Goal: Task Accomplishment & Management: Use online tool/utility

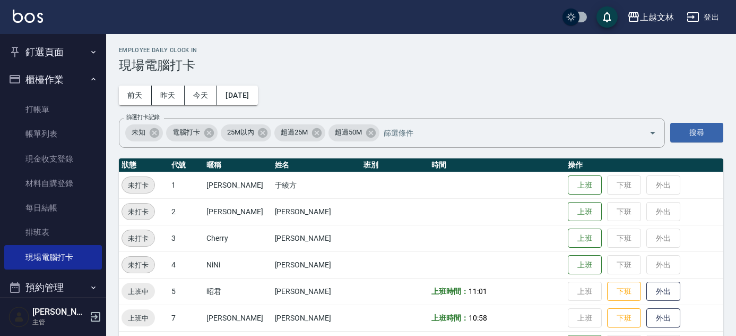
scroll to position [672, 0]
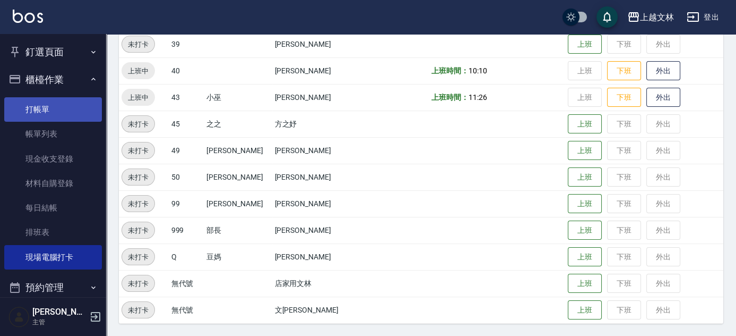
click at [85, 106] on link "打帳單" at bounding box center [53, 109] width 98 height 24
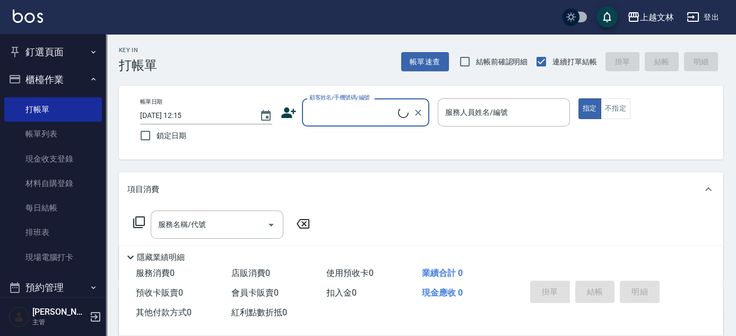
click at [376, 112] on input "顧客姓名/手機號碼/編號" at bounding box center [352, 112] width 91 height 19
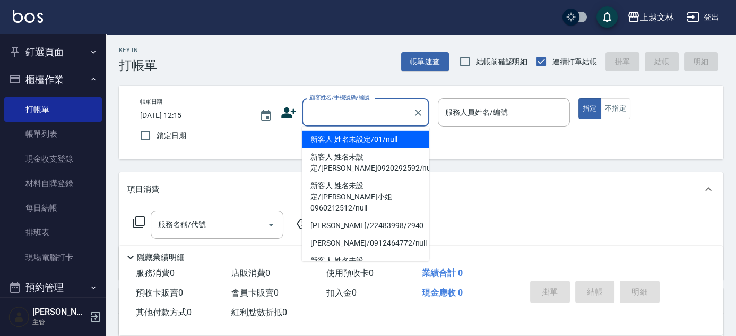
click at [381, 138] on li "新客人 姓名未設定/01/null" at bounding box center [365, 140] width 127 height 18
type input "新客人 姓名未設定/01/null"
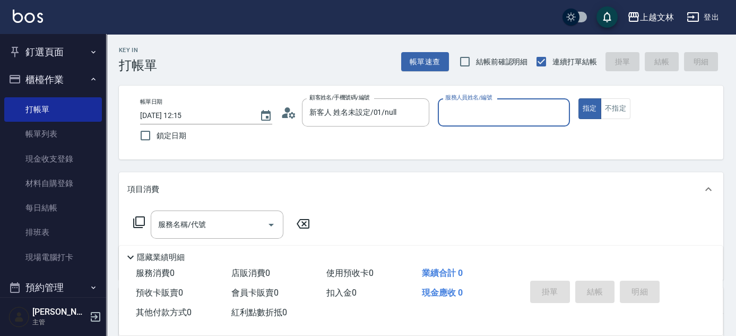
click at [504, 117] on input "服務人員姓名/編號" at bounding box center [504, 112] width 123 height 19
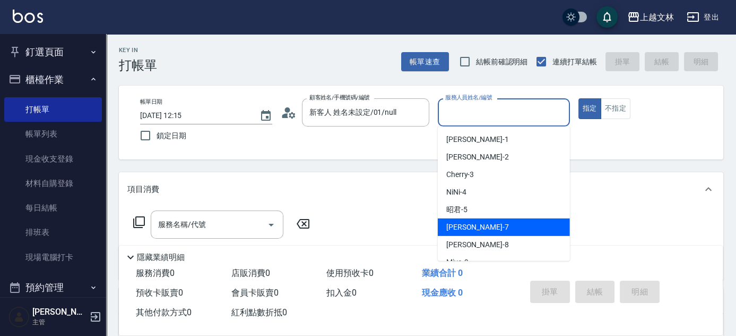
click at [487, 227] on div "Tiffany -7" at bounding box center [504, 227] width 132 height 18
type input "Tiffany-7"
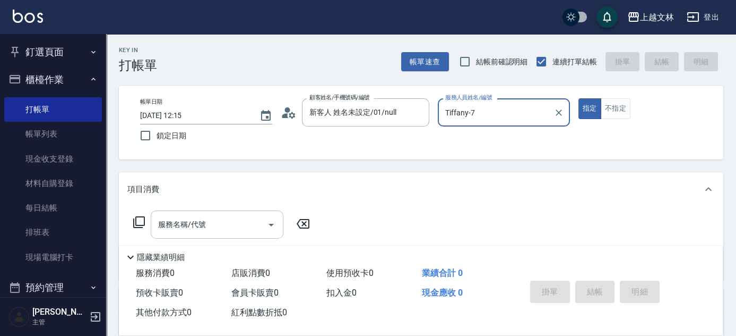
click at [211, 216] on input "服務名稱/代號" at bounding box center [209, 224] width 107 height 19
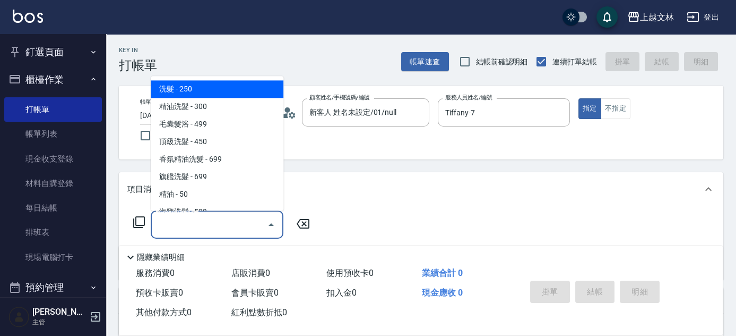
click at [244, 91] on span "洗髮 - 250" at bounding box center [217, 90] width 133 height 18
type input "洗髮(101)"
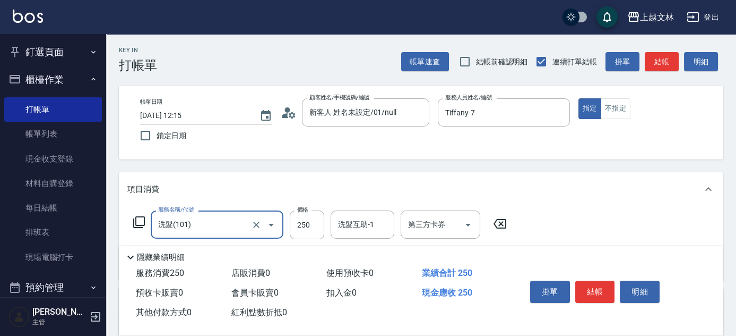
click at [330, 233] on div "服務名稱/代號 洗髮(101) 服務名稱/代號 價格 250 價格 洗髮互助-1 洗髮互助-1 第三方卡券 第三方卡券" at bounding box center [320, 224] width 386 height 29
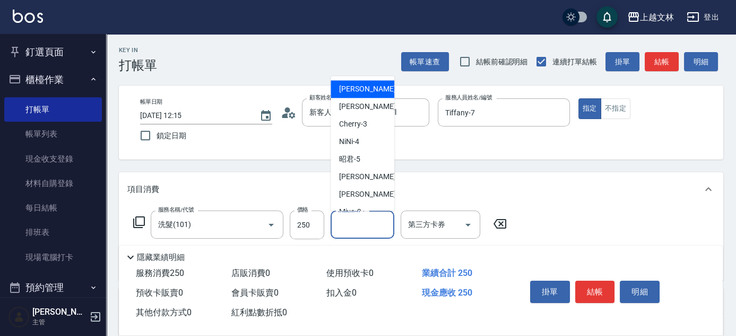
click at [340, 232] on input "洗髮互助-1" at bounding box center [363, 224] width 54 height 19
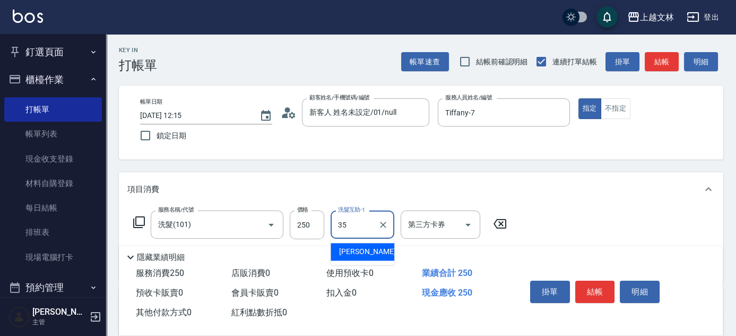
click at [342, 254] on span "[PERSON_NAME] -35" at bounding box center [372, 251] width 67 height 11
type input "[PERSON_NAME]-35"
click at [602, 281] on button "結帳" at bounding box center [596, 291] width 40 height 22
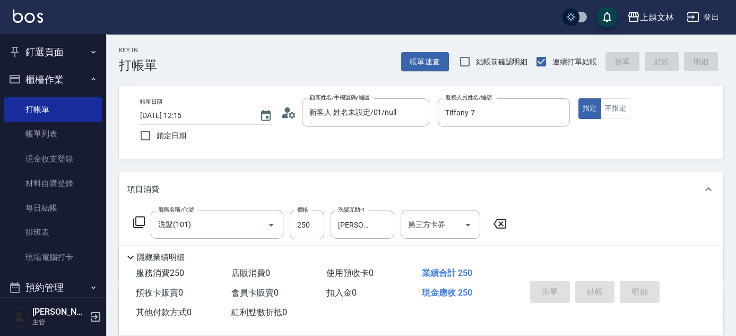
type input "[DATE] 12:16"
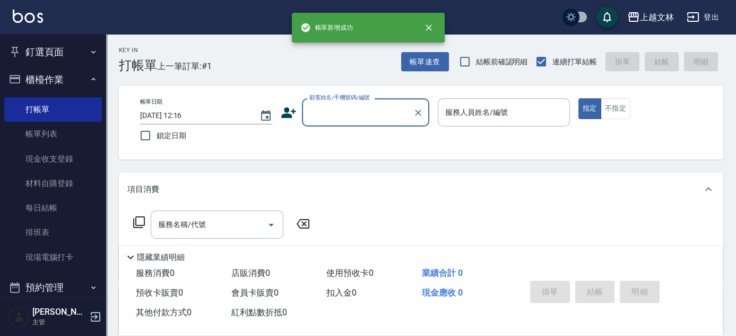
click at [338, 99] on label "顧客姓名/手機號碼/編號" at bounding box center [340, 97] width 61 height 8
click at [338, 103] on input "顧客姓名/手機號碼/編號" at bounding box center [358, 112] width 102 height 19
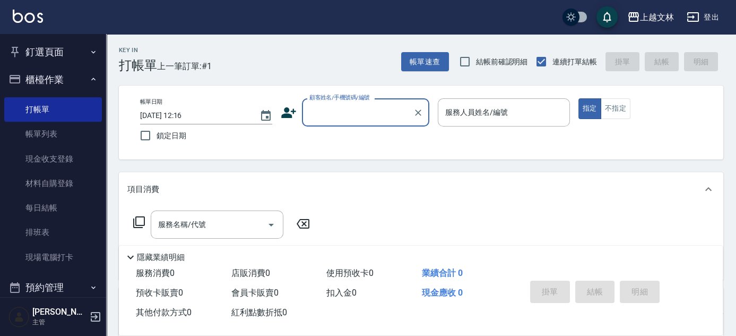
click at [338, 133] on div "帳單日期 [DATE] 12:16 鎖定日期 顧客姓名/手機號碼/編號 顧客姓名/手機號碼/編號 服務人員姓名/編號 服務人員姓名/編號 指定 不指定" at bounding box center [421, 122] width 579 height 48
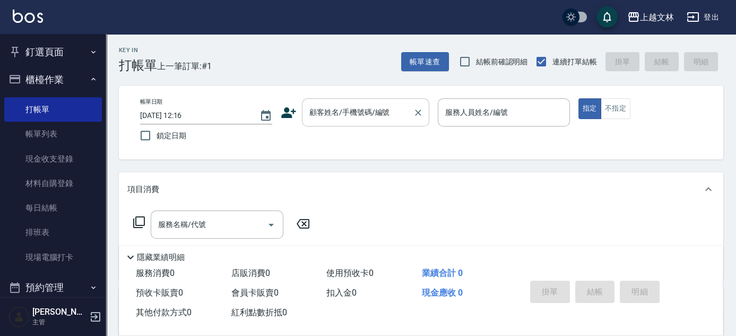
click at [344, 120] on input "顧客姓名/手機號碼/編號" at bounding box center [358, 112] width 102 height 19
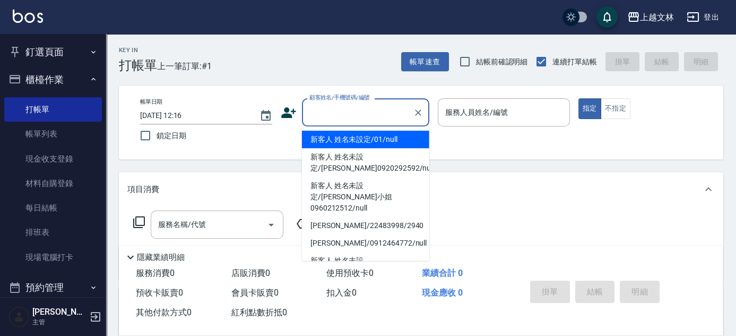
click at [346, 124] on div "顧客姓名/手機號碼/編號" at bounding box center [365, 112] width 127 height 28
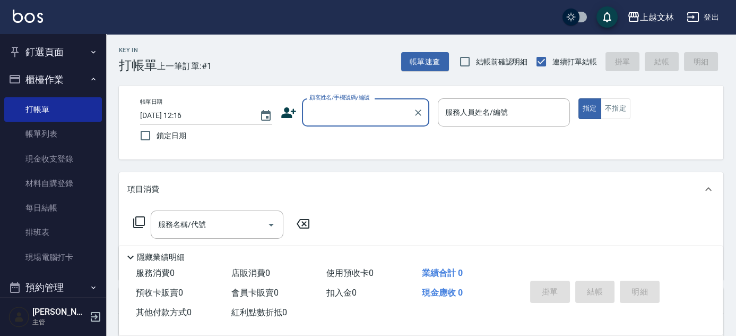
click at [364, 116] on input "顧客姓名/手機號碼/編號" at bounding box center [358, 112] width 102 height 19
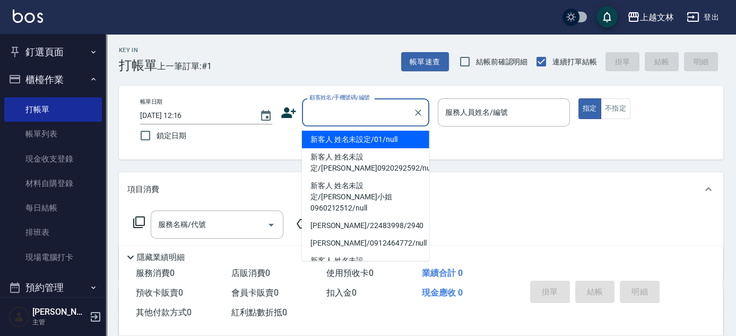
click at [360, 142] on li "新客人 姓名未設定/01/null" at bounding box center [365, 140] width 127 height 18
type input "新客人 姓名未設定/01/null"
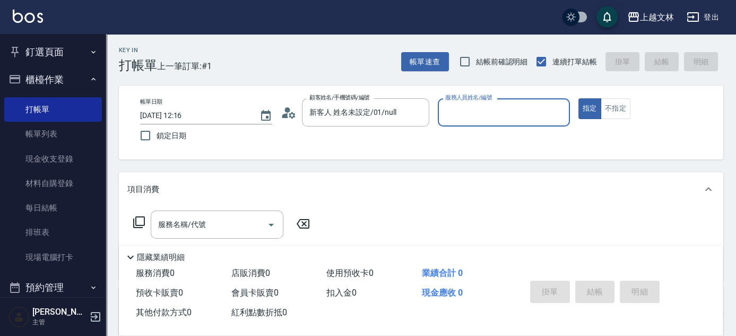
click at [545, 111] on input "服務人員姓名/編號" at bounding box center [504, 112] width 123 height 19
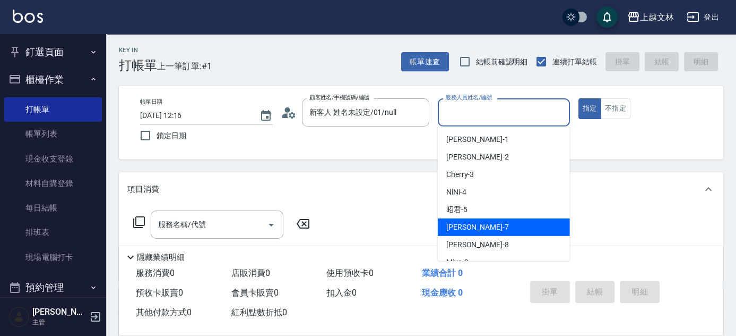
click at [489, 225] on div "Tiffany -7" at bounding box center [504, 227] width 132 height 18
type input "Tiffany-7"
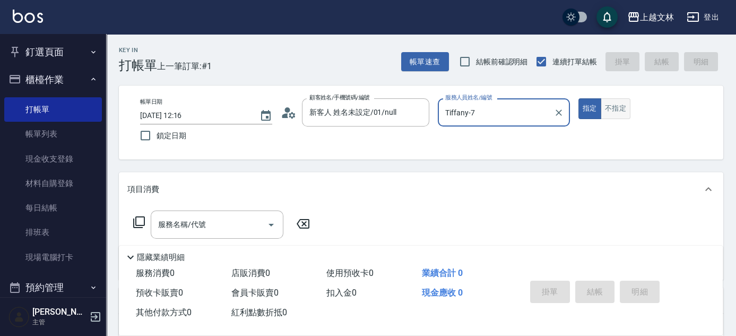
click at [625, 108] on button "不指定" at bounding box center [616, 108] width 30 height 21
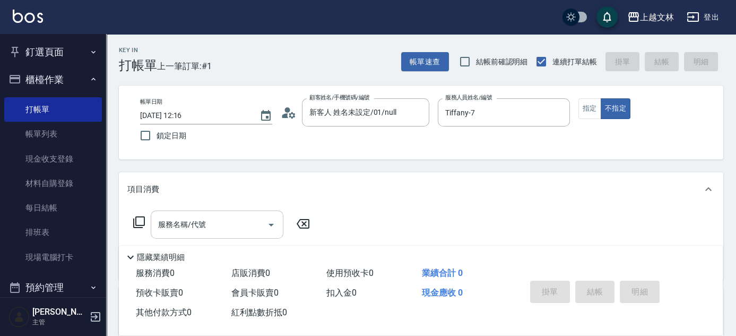
click at [224, 228] on input "服務名稱/代號" at bounding box center [209, 224] width 107 height 19
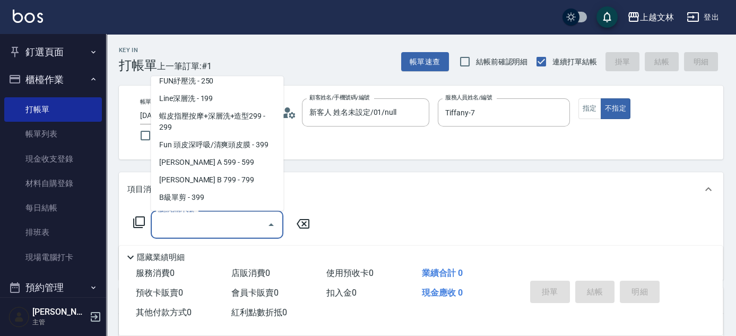
scroll to position [235, 0]
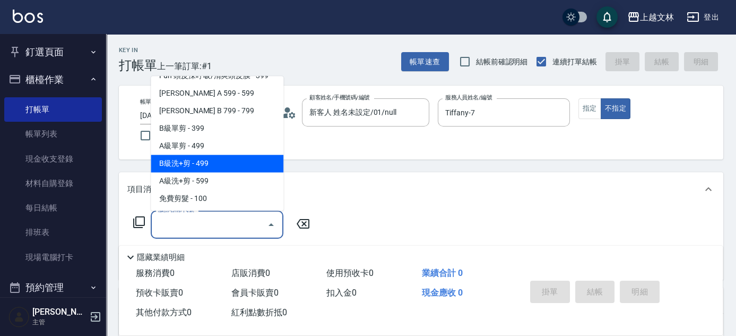
click at [210, 168] on span "B級洗+剪 - 499" at bounding box center [217, 164] width 133 height 18
type input "B級洗+剪(203)"
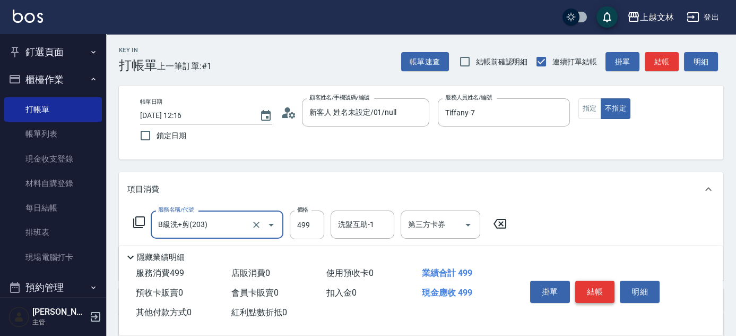
click at [585, 294] on button "結帳" at bounding box center [596, 291] width 40 height 22
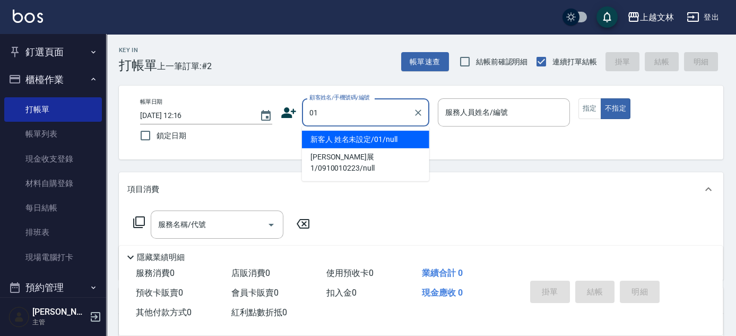
type input "新客人 姓名未設定/01/null"
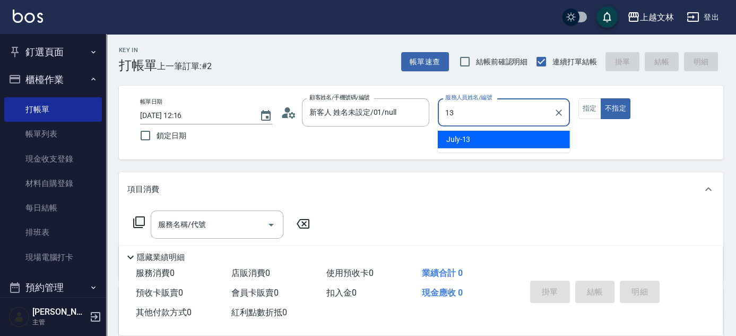
type input "July-13"
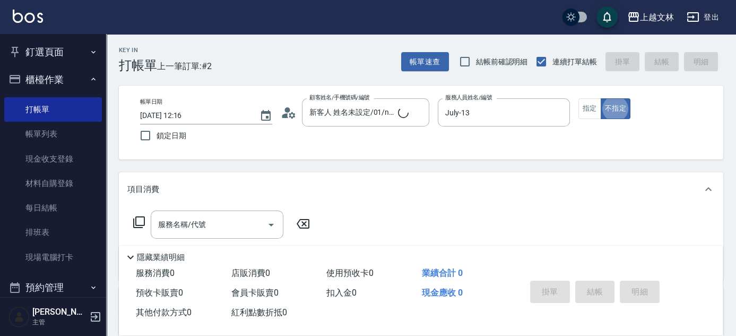
type button "false"
click at [196, 232] on input "服務名稱/代號" at bounding box center [209, 224] width 107 height 19
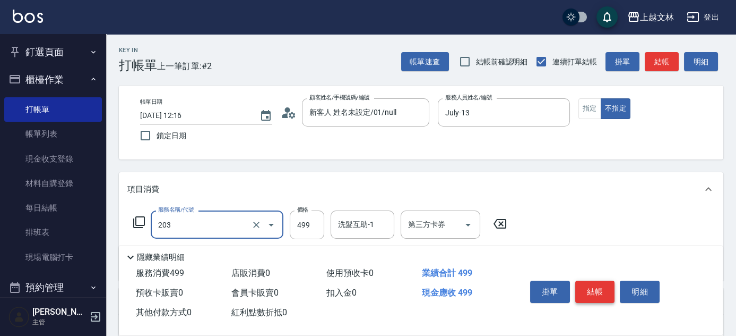
type input "B級洗+剪(203)"
click at [600, 287] on button "結帳" at bounding box center [596, 291] width 40 height 22
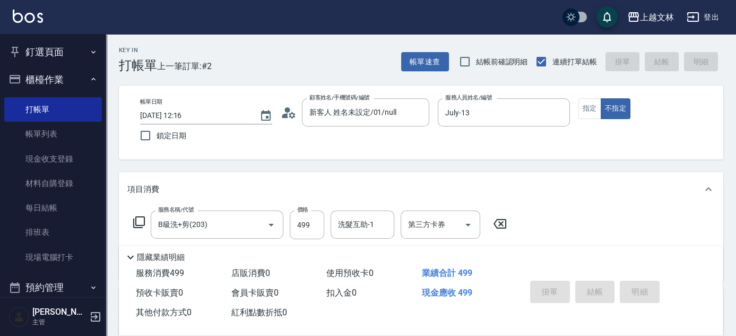
type input "[DATE] 12:24"
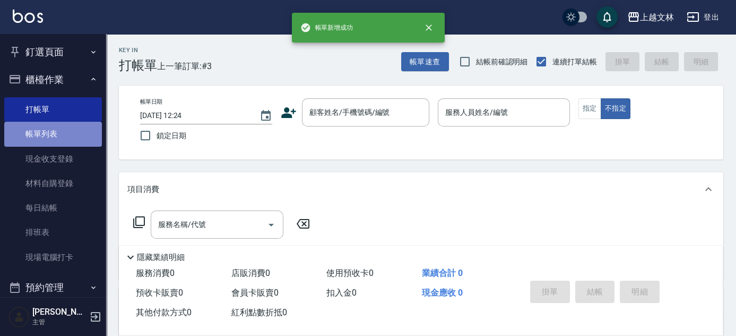
click at [72, 138] on link "帳單列表" at bounding box center [53, 134] width 98 height 24
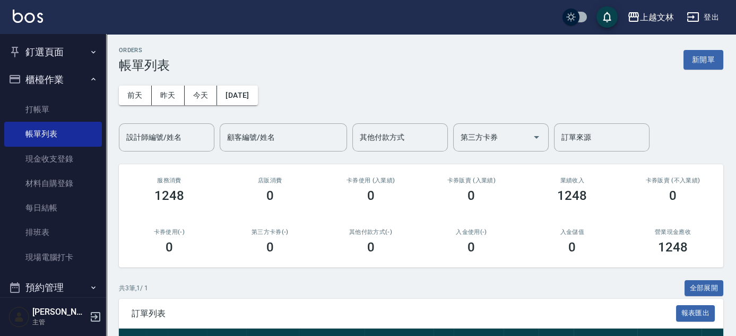
scroll to position [141, 0]
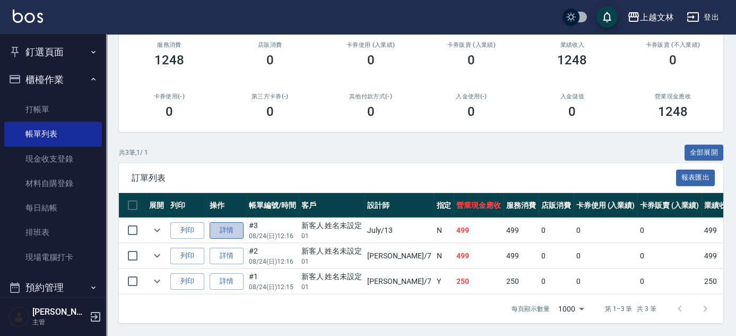
click at [220, 224] on link "詳情" at bounding box center [227, 230] width 34 height 16
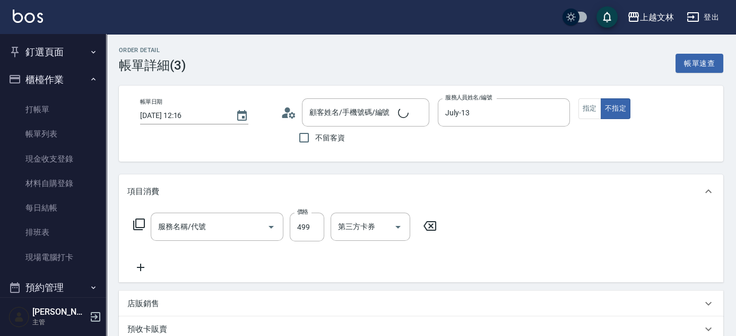
type input "[DATE] 12:16"
type input "July-13"
type input "B級洗+剪(203)"
type input "新客人 姓名未設定/01/null"
click at [368, 225] on div "洗髮互助-1 洗髮互助-1" at bounding box center [363, 226] width 64 height 28
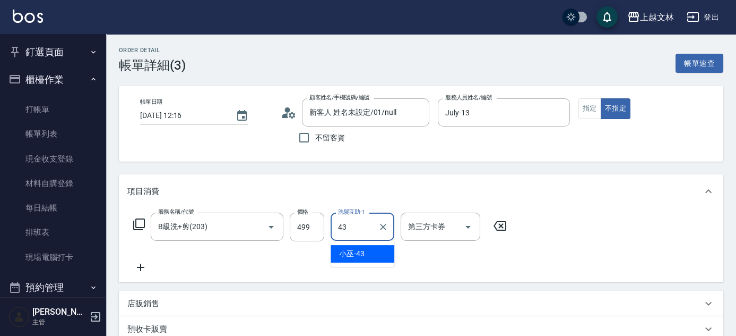
type input "小巫-43"
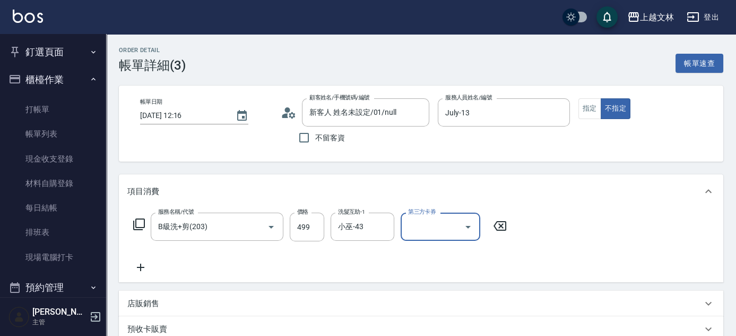
scroll to position [221, 0]
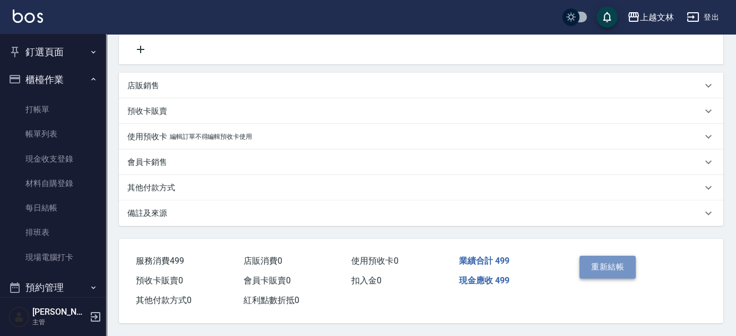
click at [599, 260] on button "重新結帳" at bounding box center [608, 266] width 56 height 22
